Goal: Task Accomplishment & Management: Use online tool/utility

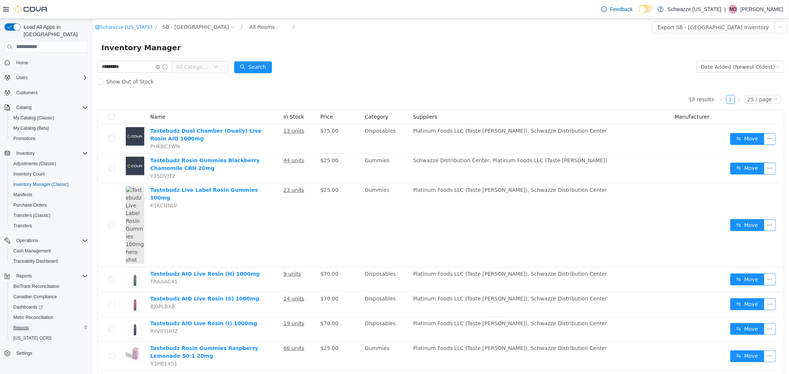
click at [26, 324] on span "Reports" at bounding box center [21, 328] width 16 height 9
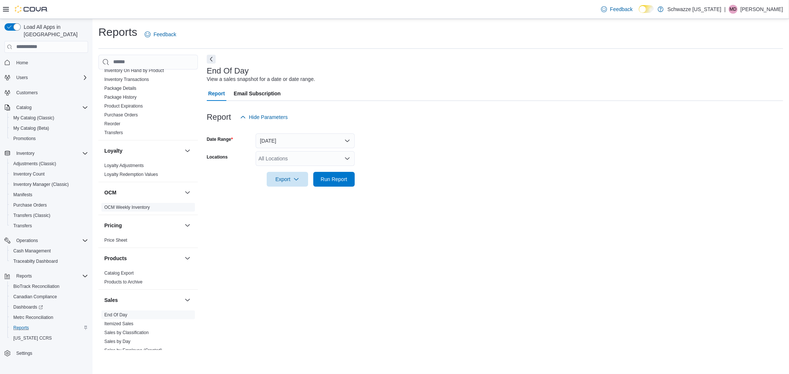
scroll to position [411, 0]
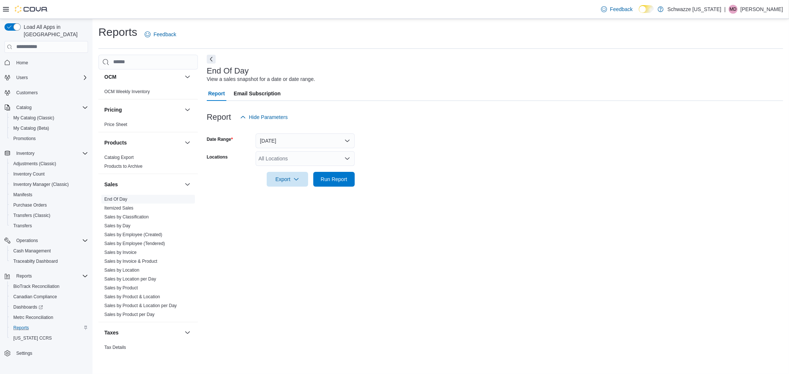
click at [118, 198] on link "End Of Day" at bounding box center [115, 199] width 23 height 5
click at [315, 158] on div "All Locations" at bounding box center [305, 158] width 99 height 15
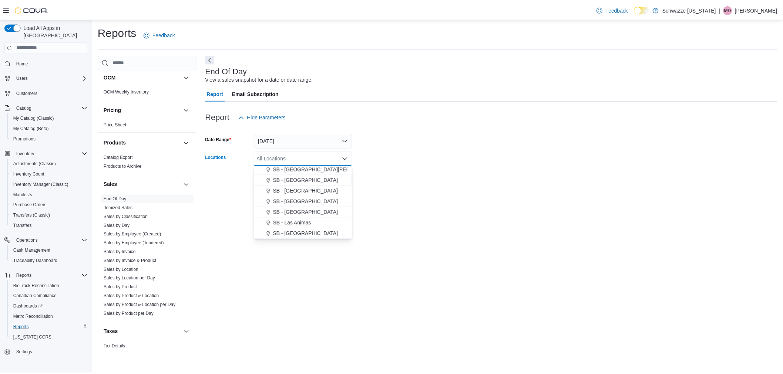
scroll to position [246, 0]
click at [287, 225] on span "SB - Niwot" at bounding box center [287, 224] width 24 height 7
click at [406, 184] on form "Date Range [DATE] Locations SB - [GEOGRAPHIC_DATA] Combo box. Selected. SB - [G…" at bounding box center [495, 156] width 576 height 62
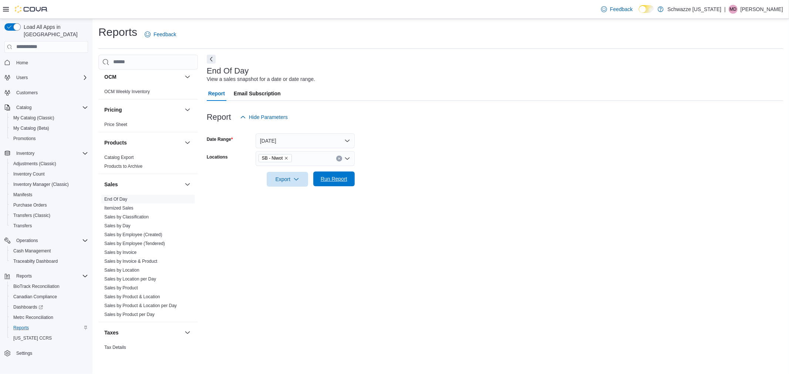
click at [331, 182] on span "Run Report" at bounding box center [334, 178] width 27 height 7
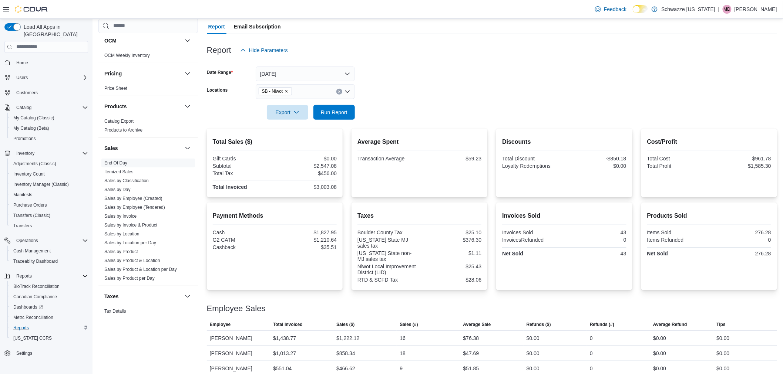
scroll to position [75, 0]
